Goal: Transaction & Acquisition: Book appointment/travel/reservation

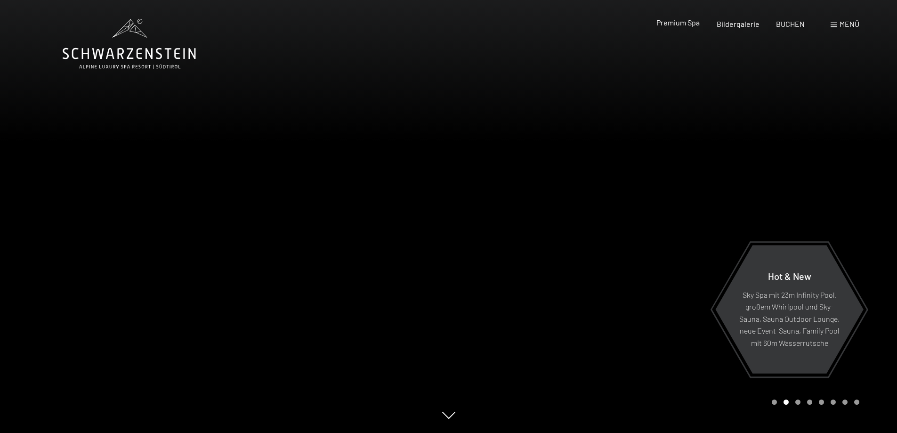
click at [685, 22] on span "Premium Spa" at bounding box center [677, 22] width 43 height 9
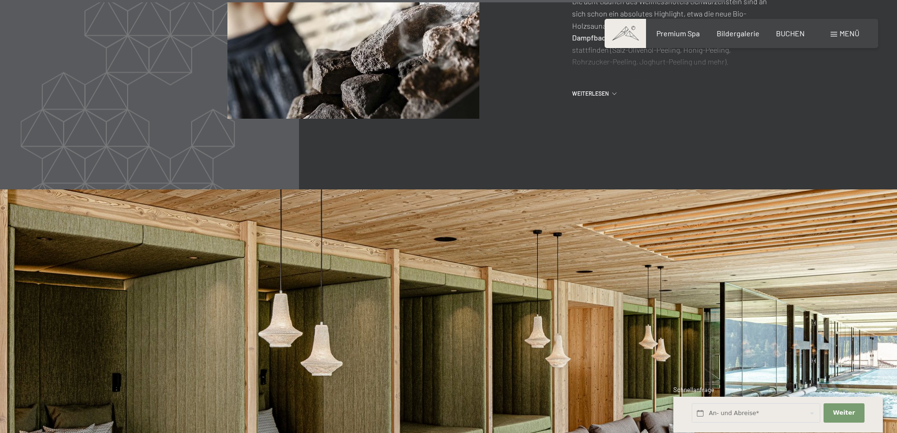
scroll to position [4990, 0]
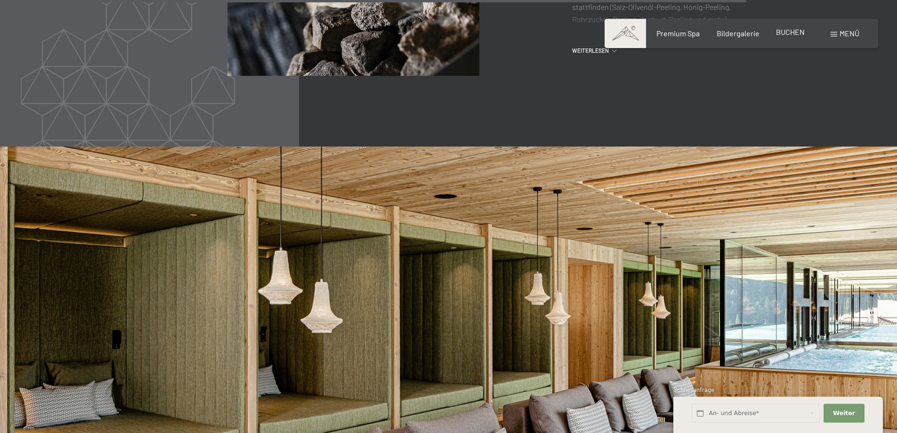
click at [793, 33] on span "BUCHEN" at bounding box center [790, 31] width 29 height 9
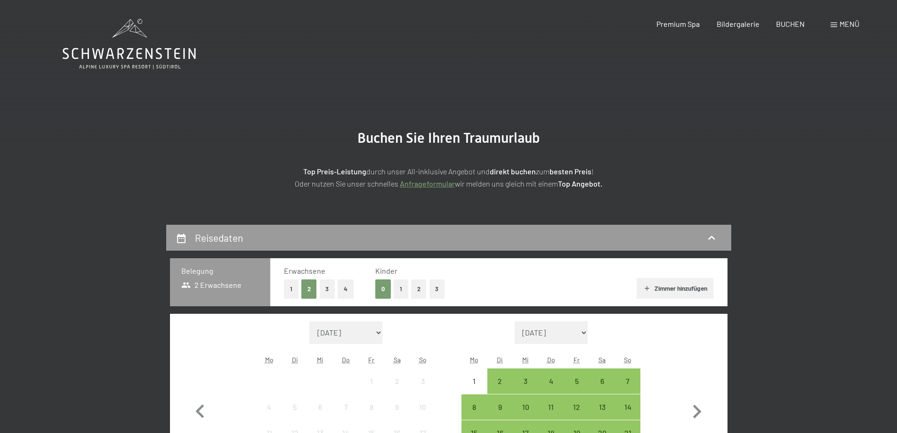
click at [344, 284] on button "4" at bounding box center [346, 288] width 16 height 19
click at [420, 289] on button "2" at bounding box center [419, 288] width 16 height 19
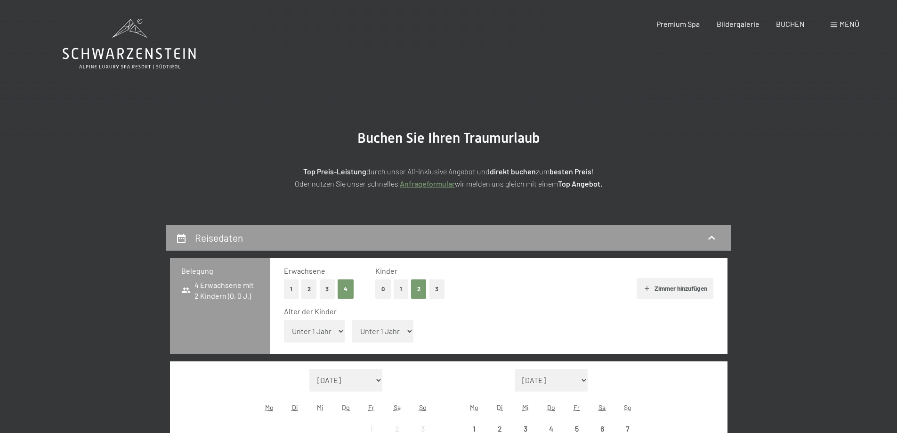
click at [337, 326] on select "Unter 1 Jahr 1 Jahr 2 Jahre 3 Jahre 4 Jahre 5 Jahre 6 Jahre 7 Jahre 8 Jahre 9 J…" at bounding box center [314, 331] width 61 height 23
select select "5"
click at [284, 320] on select "Unter 1 Jahr 1 Jahr 2 Jahre 3 Jahre 4 Jahre 5 Jahre 6 Jahre 7 Jahre 8 Jahre 9 J…" at bounding box center [314, 331] width 61 height 23
click at [386, 330] on select "Unter 1 Jahr 1 Jahr 2 Jahre 3 Jahre 4 Jahre 5 Jahre 6 Jahre 7 Jahre 8 Jahre 9 J…" at bounding box center [382, 331] width 61 height 23
select select "12"
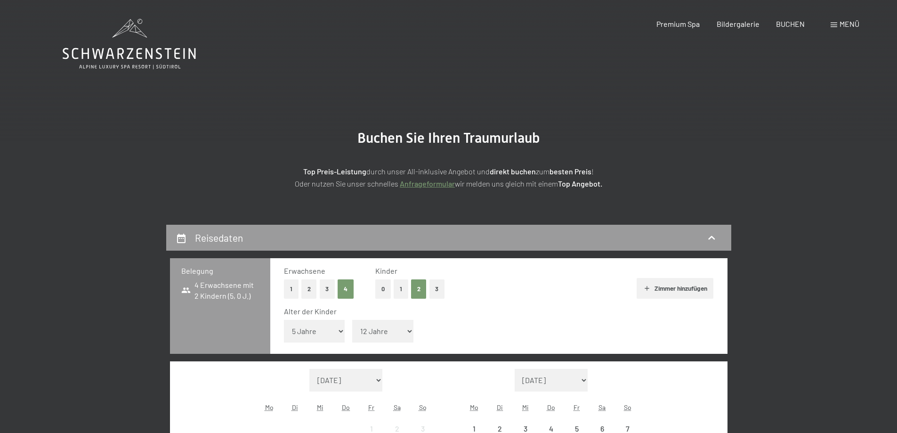
click at [352, 320] on select "Unter 1 Jahr 1 Jahr 2 Jahre 3 Jahre 4 Jahre 5 Jahre 6 Jahre 7 Jahre 8 Jahre 9 J…" at bounding box center [382, 331] width 61 height 23
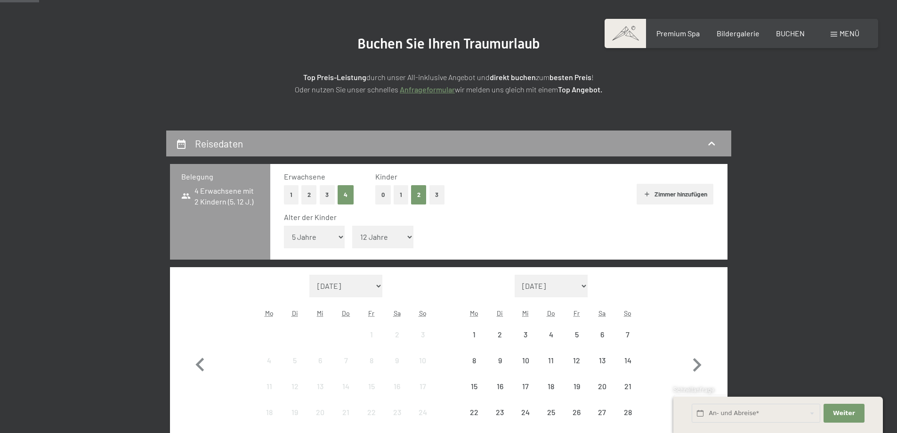
scroll to position [141, 0]
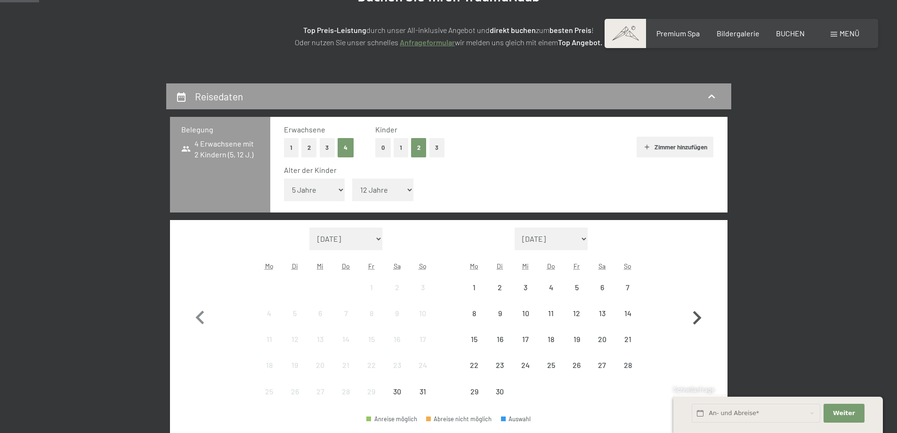
click at [700, 322] on icon "button" at bounding box center [696, 317] width 27 height 27
select select "2025-09-01"
select select "2025-10-01"
select select "2025-09-01"
select select "2025-10-01"
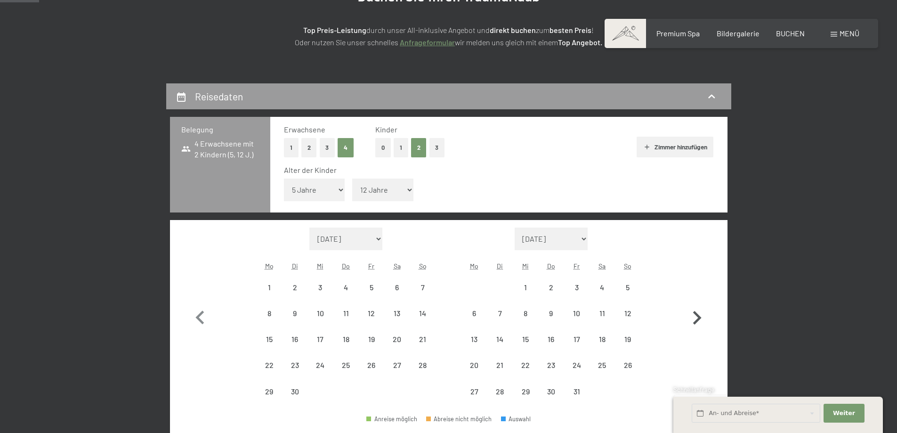
click at [700, 322] on icon "button" at bounding box center [696, 317] width 27 height 27
select select "2025-10-01"
select select "2025-11-01"
click at [700, 322] on icon "button" at bounding box center [696, 317] width 27 height 27
select select "2025-11-01"
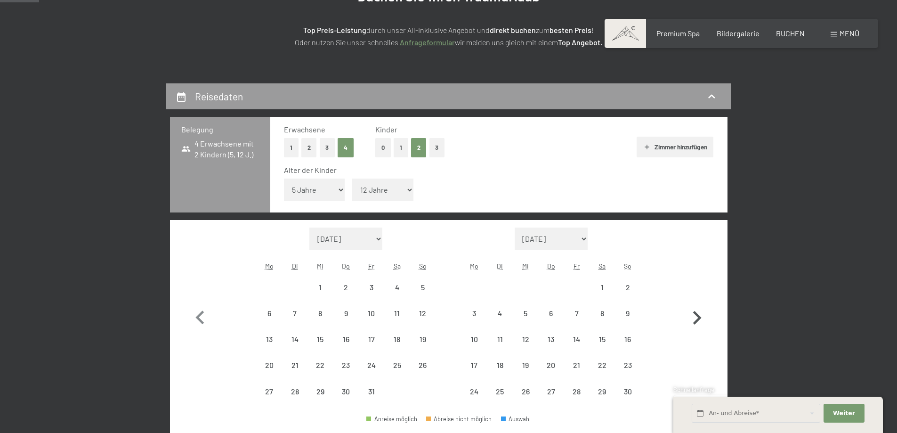
select select "2025-12-01"
click at [700, 322] on icon "button" at bounding box center [696, 317] width 27 height 27
select select "2025-12-01"
select select "2026-01-01"
select select "2025-12-01"
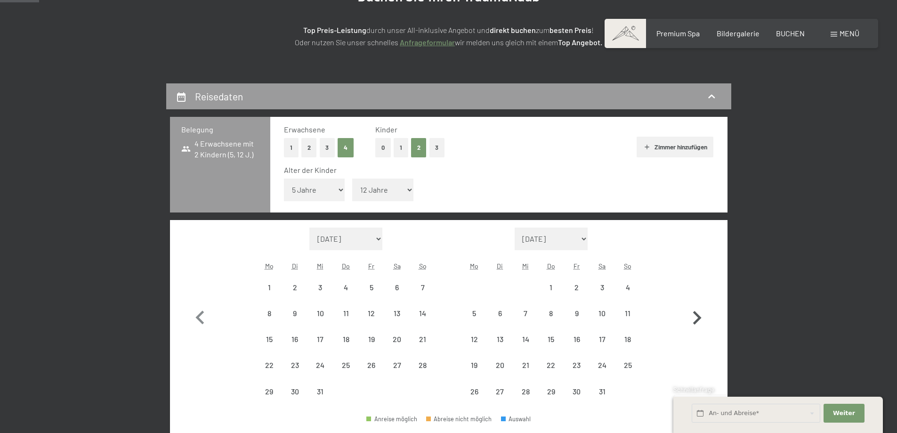
select select "2026-01-01"
select select "2025-12-01"
select select "2026-01-01"
click at [321, 394] on div "31" at bounding box center [320, 399] width 24 height 24
select select "2025-12-01"
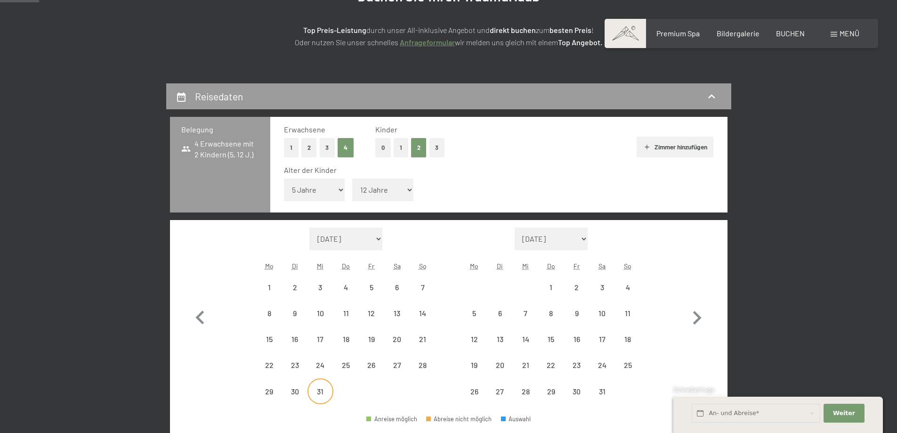
select select "2026-01-01"
click at [474, 311] on div "5" at bounding box center [474, 321] width 24 height 24
select select "2025-12-01"
select select "2026-01-01"
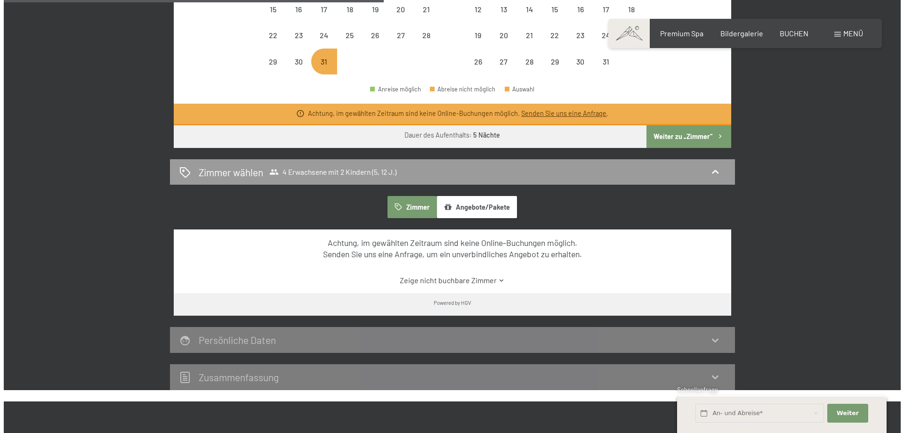
scroll to position [330, 0]
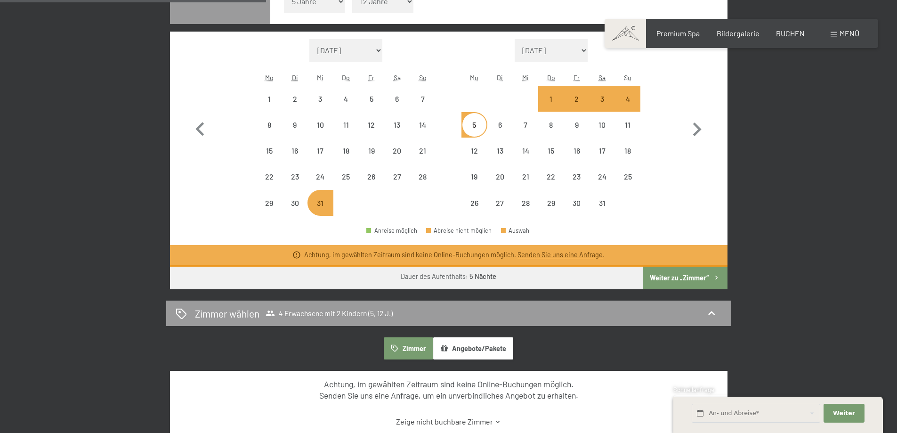
click at [840, 32] on span "Menü" at bounding box center [849, 33] width 20 height 9
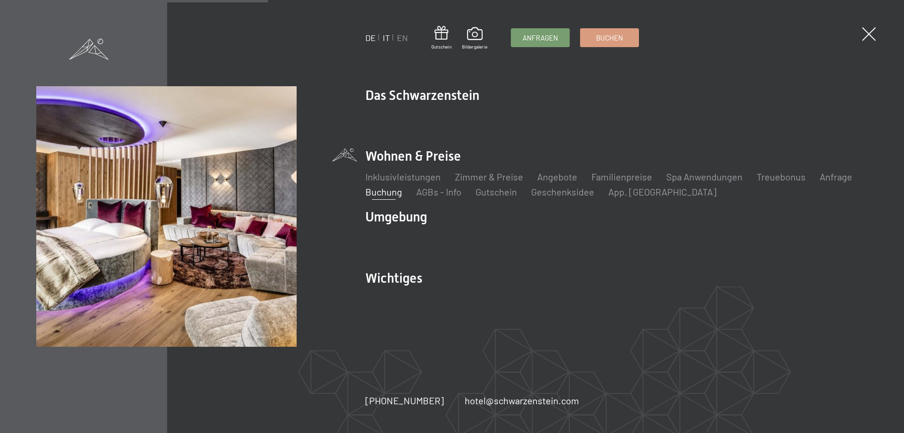
click at [385, 39] on link "IT" at bounding box center [386, 37] width 7 height 10
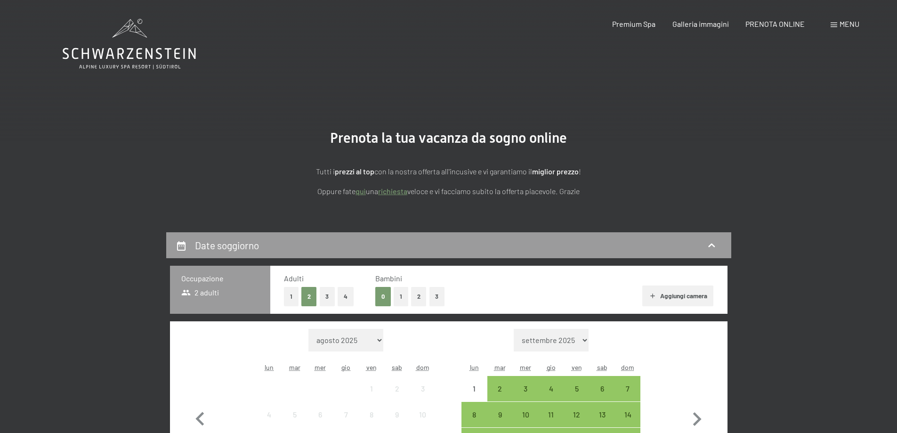
click at [348, 296] on button "4" at bounding box center [346, 296] width 16 height 19
click at [414, 300] on button "2" at bounding box center [419, 296] width 16 height 19
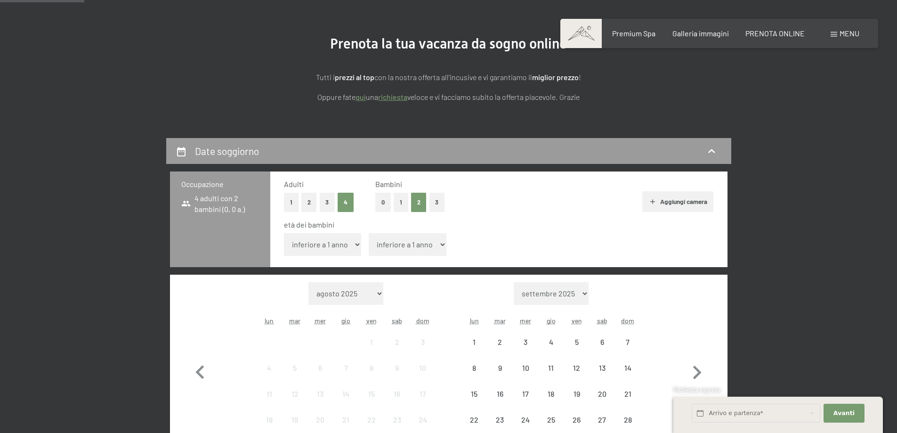
scroll to position [141, 0]
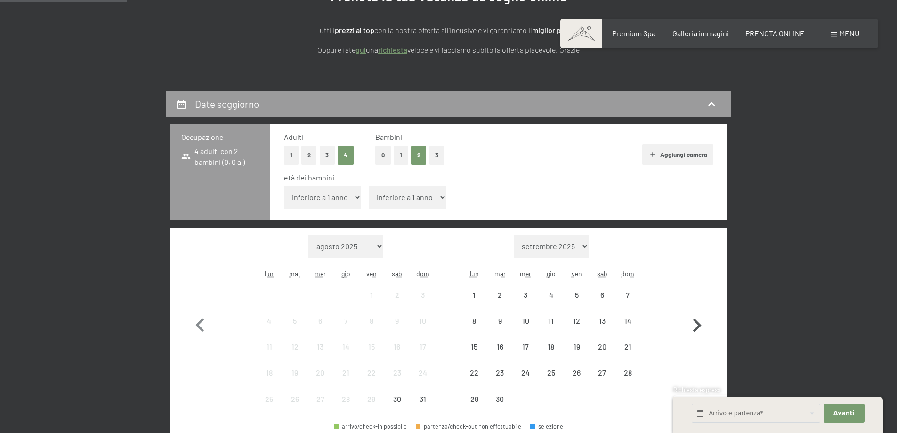
click at [698, 327] on icon "button" at bounding box center [697, 325] width 8 height 14
select select "2025-09-01"
select select "2025-10-01"
click at [698, 327] on icon "button" at bounding box center [697, 325] width 8 height 14
select select "2025-10-01"
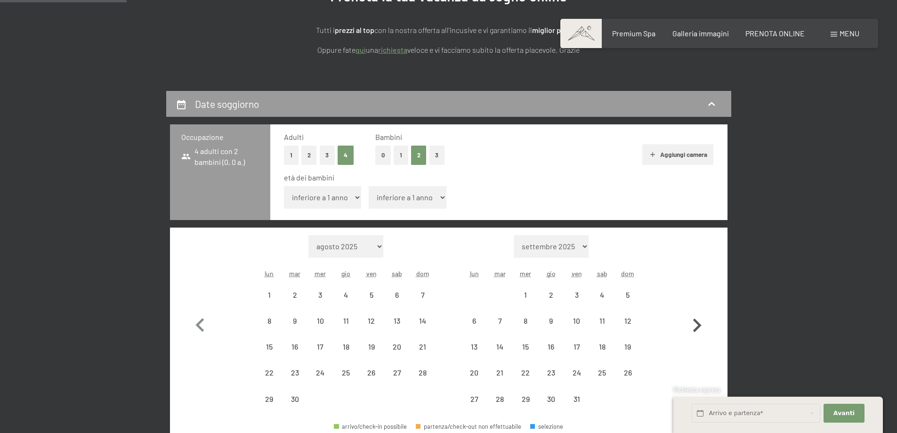
select select "2025-11-01"
click at [698, 327] on icon "button" at bounding box center [697, 325] width 8 height 14
select select "2025-11-01"
select select "2025-12-01"
select select "2025-11-01"
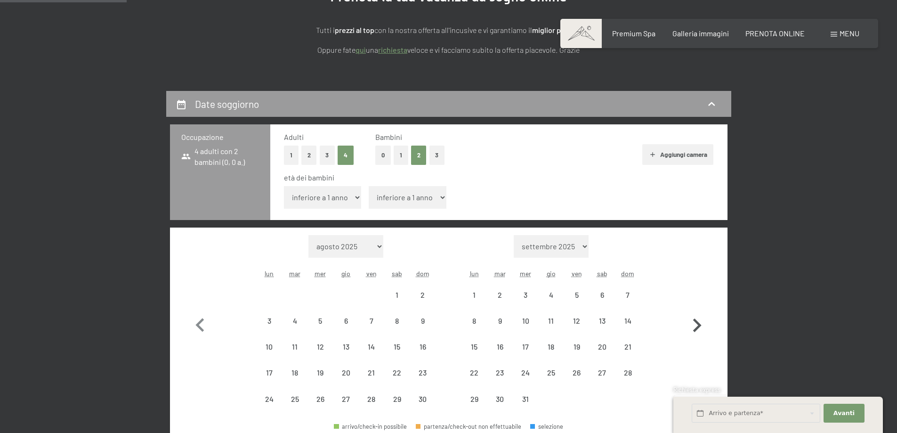
select select "2025-12-01"
select select "2025-11-01"
select select "2025-12-01"
select select "2025-11-01"
select select "2025-12-01"
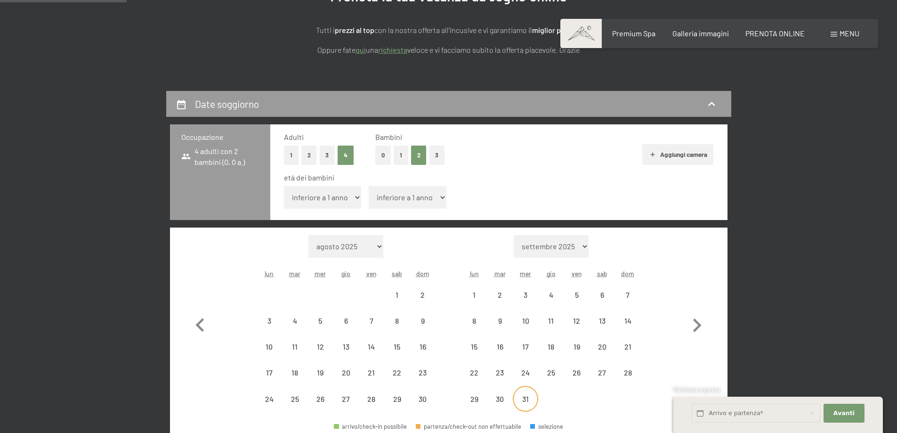
click at [523, 403] on div "31" at bounding box center [526, 407] width 24 height 24
select select "2025-11-01"
select select "2025-12-01"
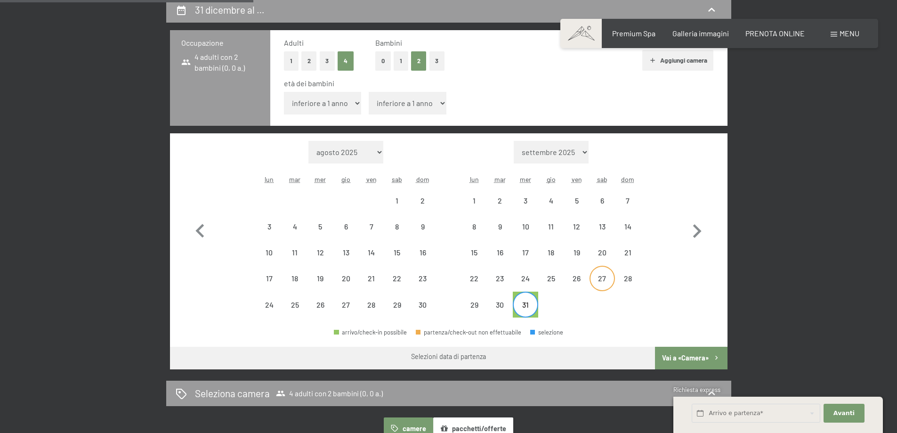
scroll to position [282, 0]
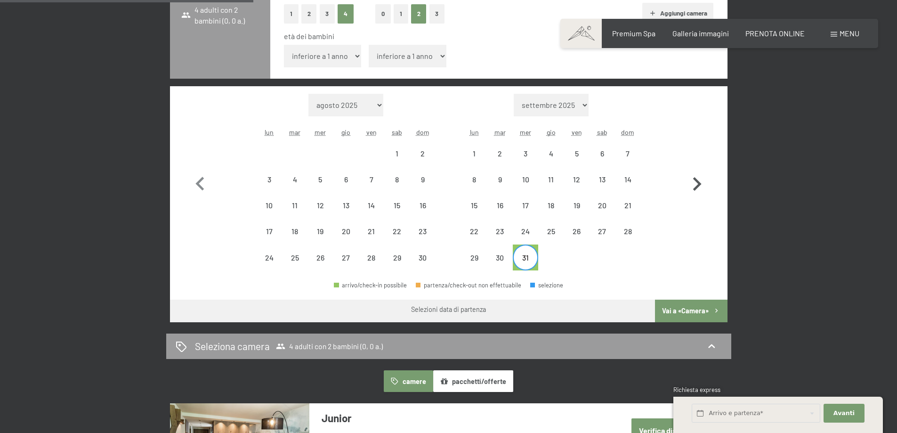
click at [695, 187] on icon "button" at bounding box center [696, 183] width 27 height 27
select select "2025-12-01"
select select "2026-01-01"
select select "2025-12-01"
select select "2026-01-01"
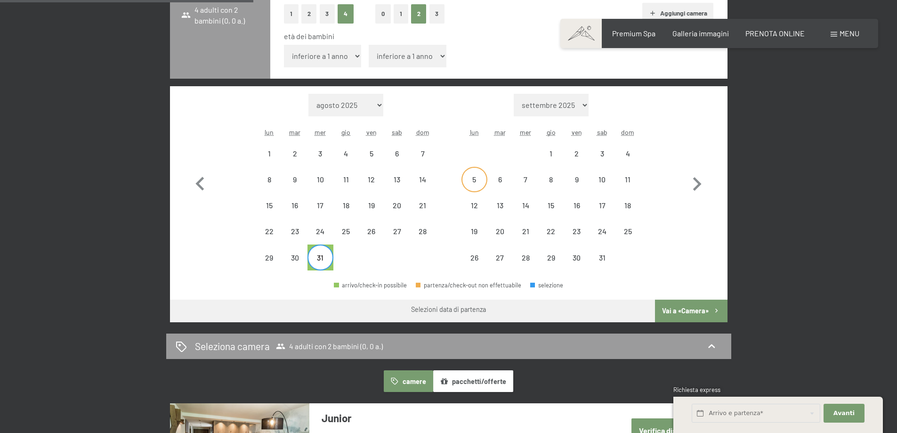
click at [479, 177] on div "5" at bounding box center [474, 188] width 24 height 24
select select "2025-12-01"
select select "2026-01-01"
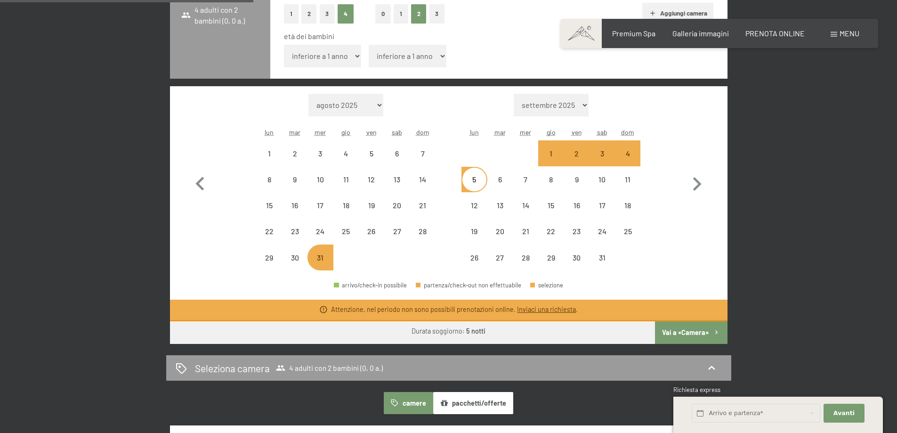
click at [691, 332] on button "Vai a «Camera»" at bounding box center [691, 332] width 72 height 23
select select "2025-12-01"
select select "2026-01-01"
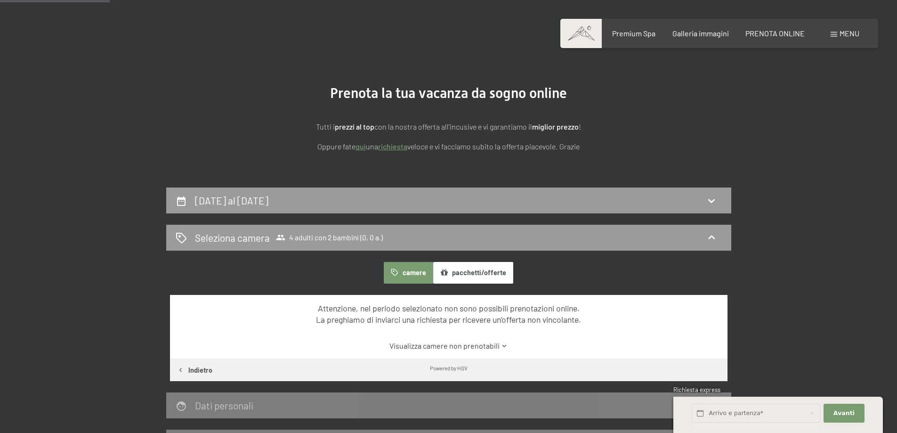
scroll to position [0, 0]
